Goal: Obtain resource: Download file/media

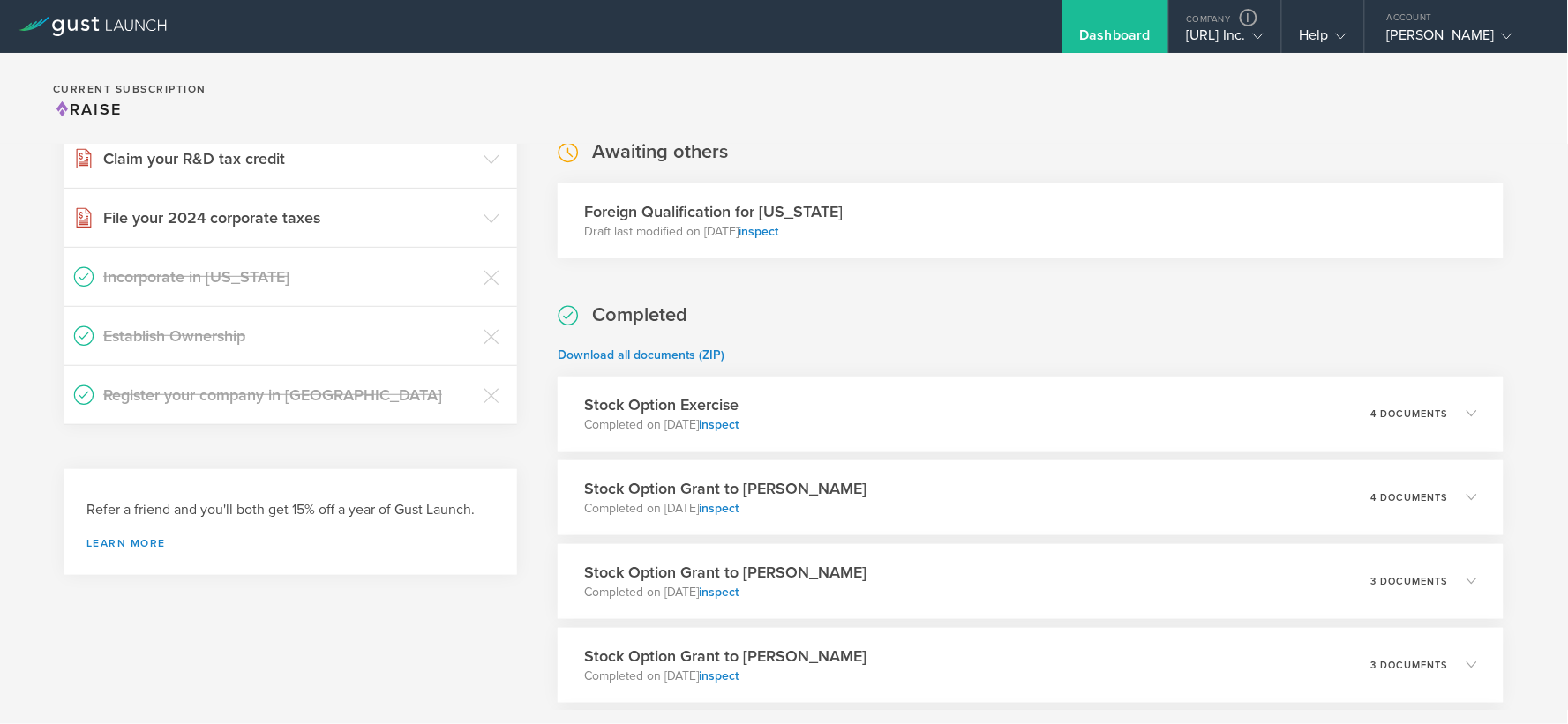
scroll to position [293, 0]
click at [732, 420] on link "inspect" at bounding box center [711, 423] width 41 height 15
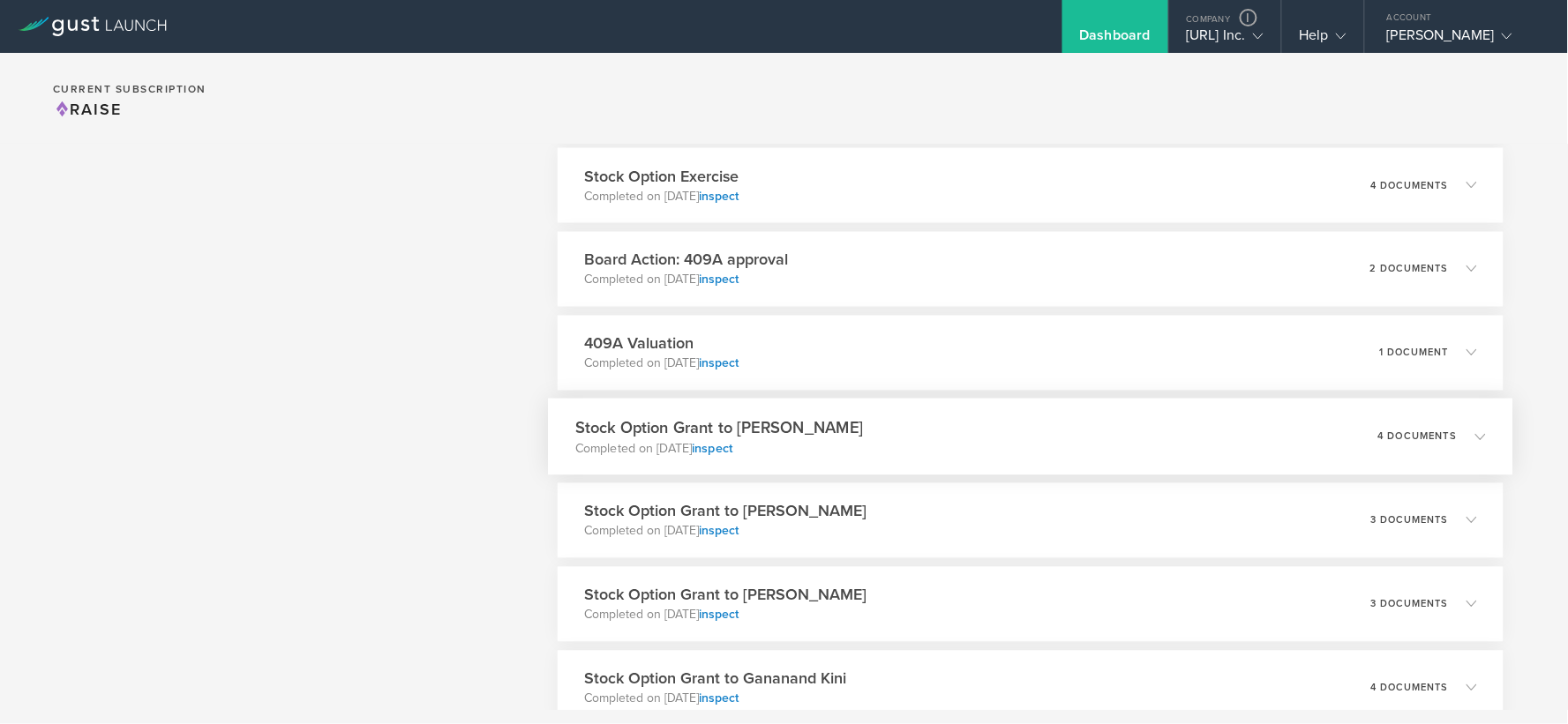
click at [922, 438] on div "Stock Option Grant to Jacob Hans Completed on Oct 15, 2024 inspect 4 documents" at bounding box center [1031, 438] width 964 height 77
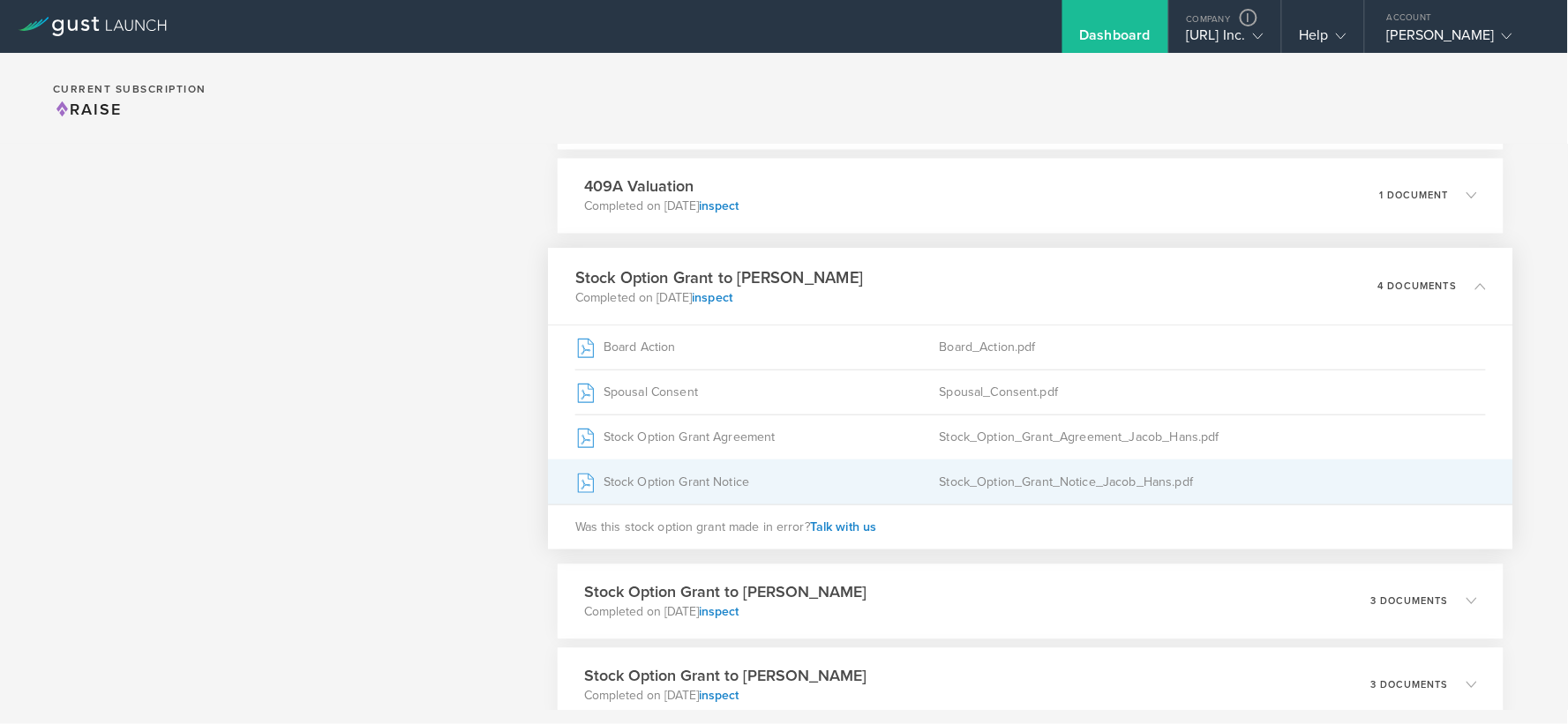
scroll to position [1134, 0]
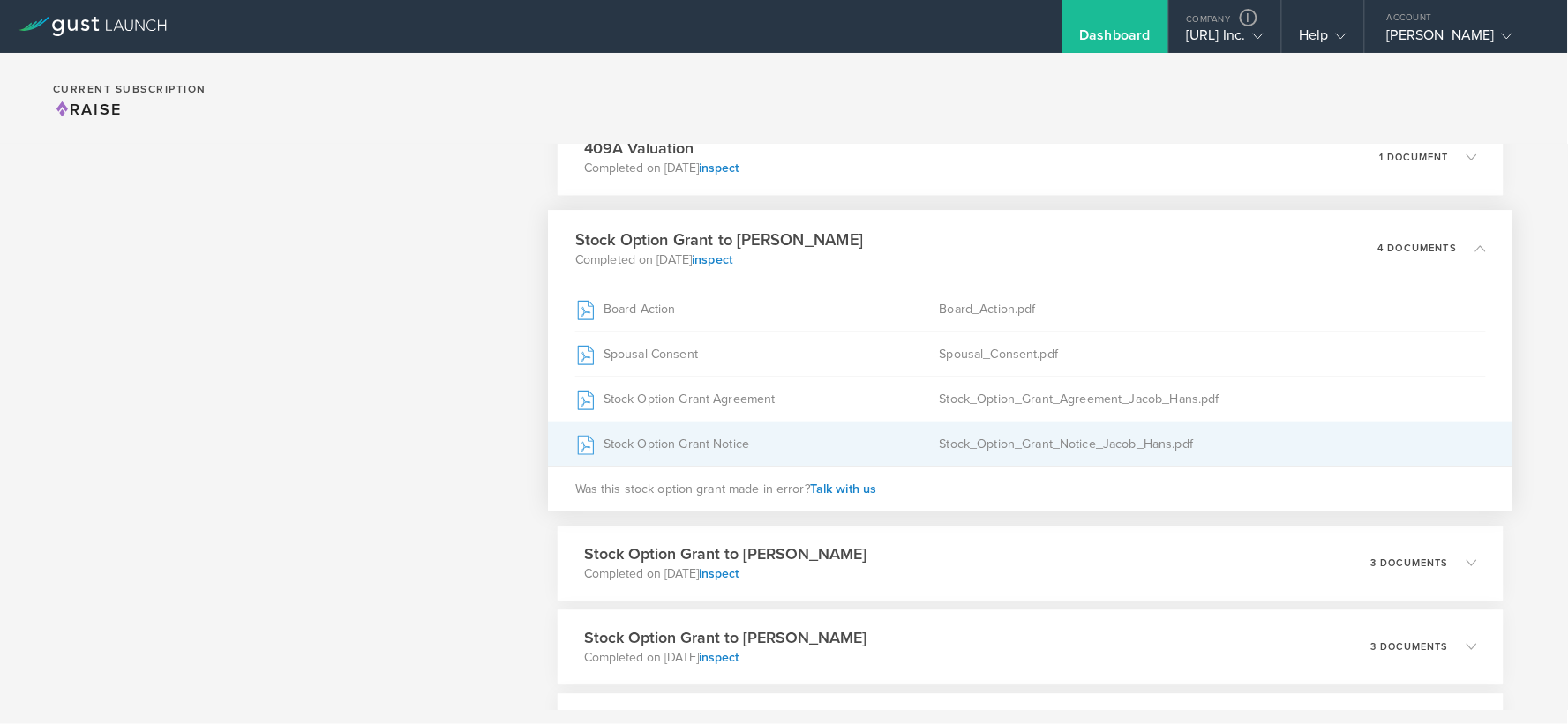
click at [698, 438] on div "Stock Option Grant Notice" at bounding box center [757, 444] width 365 height 44
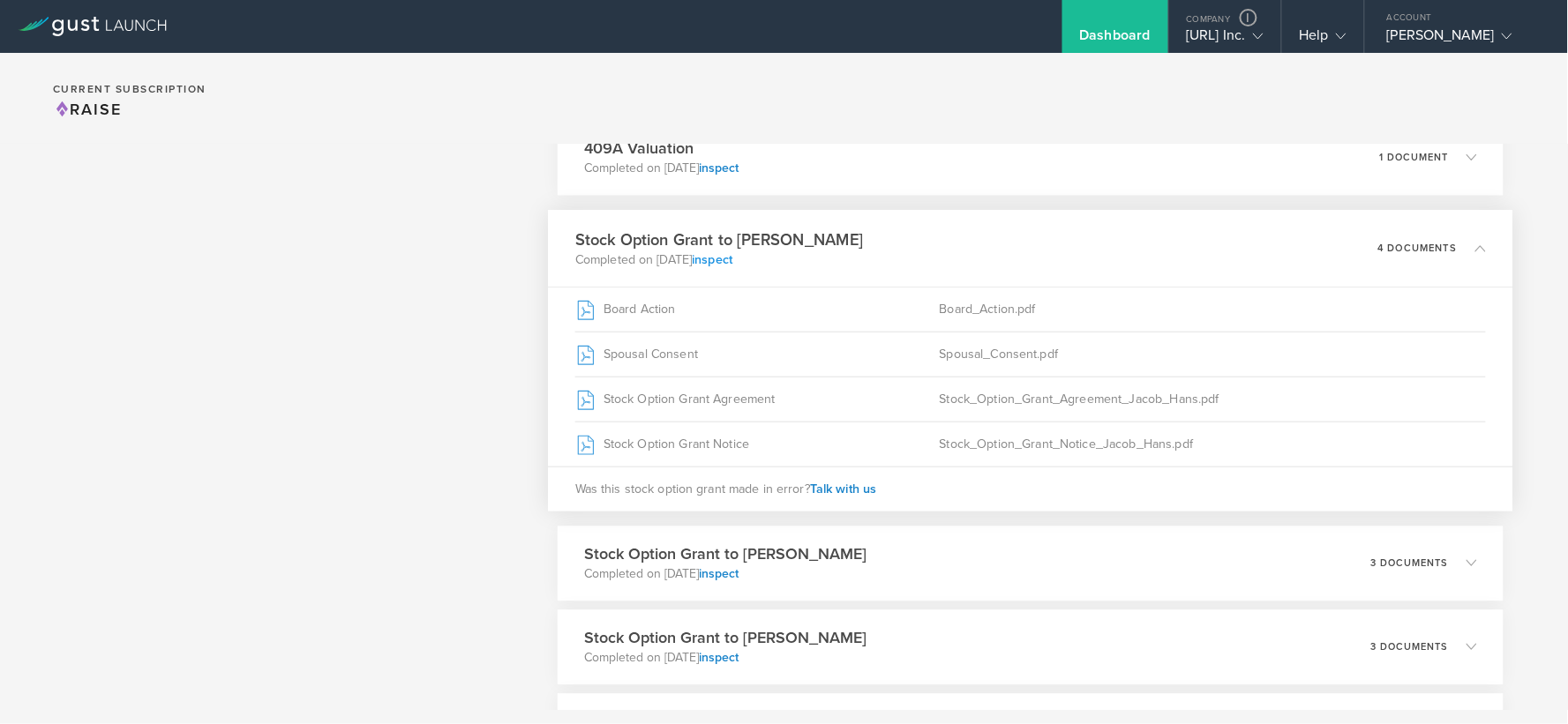
click at [732, 261] on link "inspect" at bounding box center [711, 259] width 41 height 15
